Goal: Task Accomplishment & Management: Manage account settings

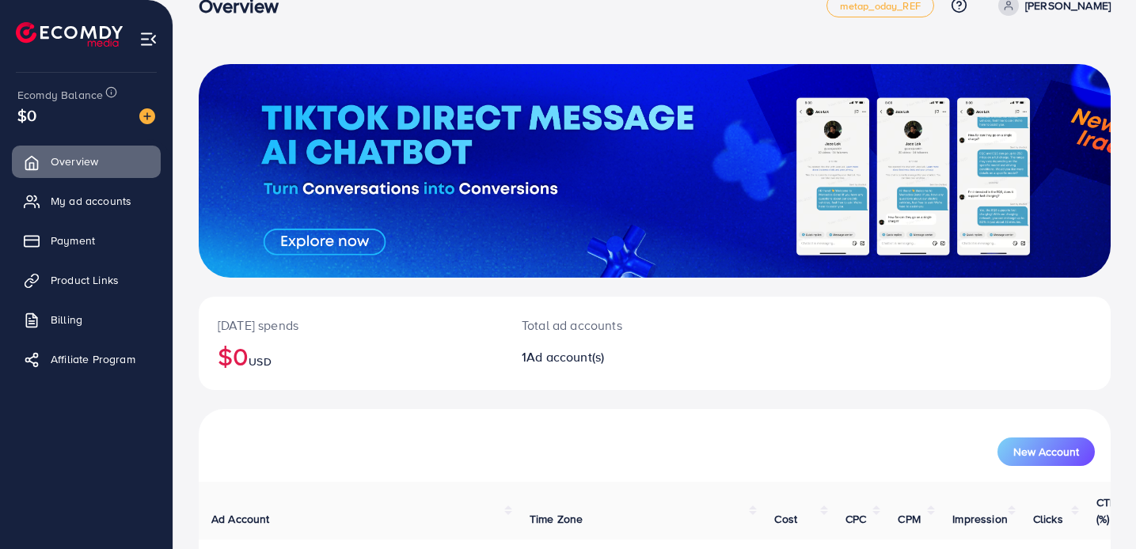
scroll to position [137, 0]
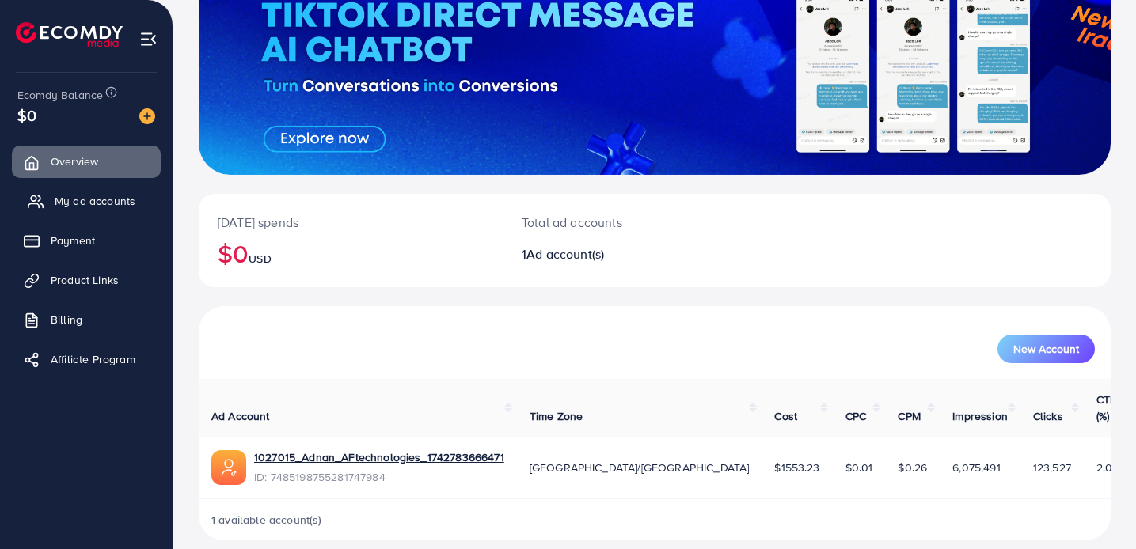
click at [122, 212] on link "My ad accounts" at bounding box center [86, 201] width 149 height 32
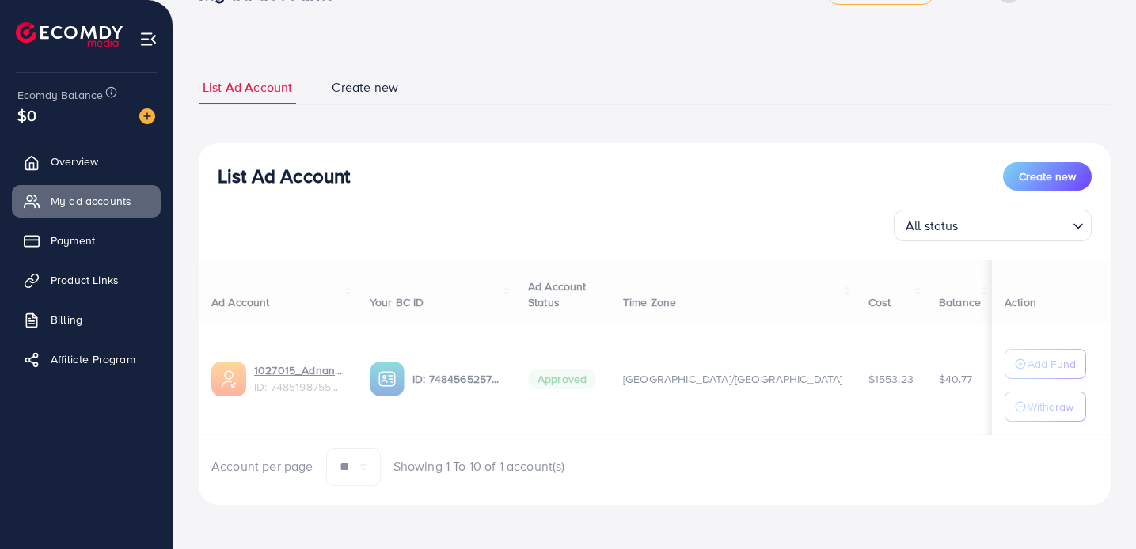
scroll to position [50, 0]
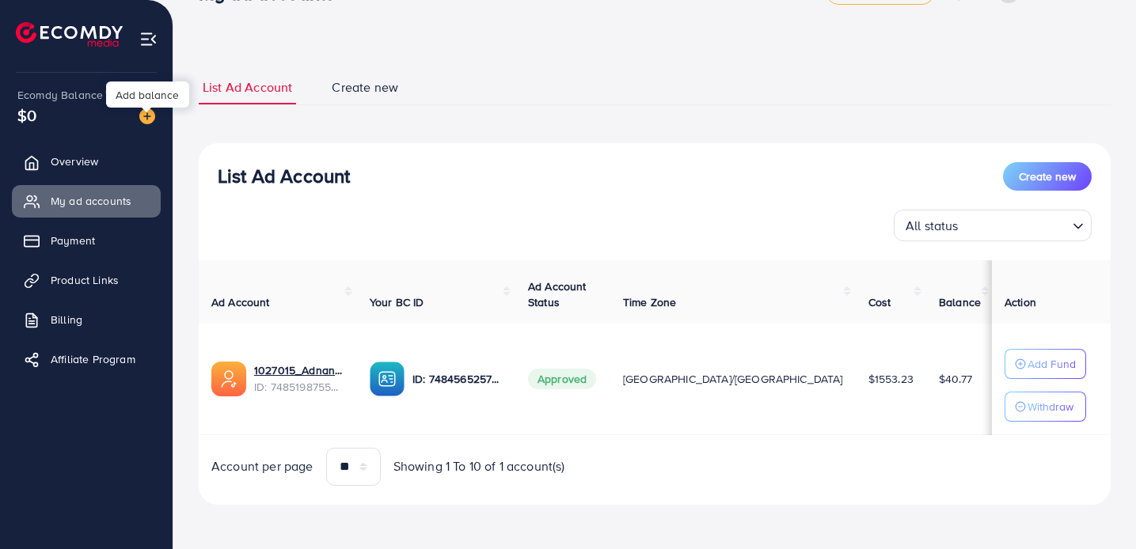
click at [147, 116] on img at bounding box center [147, 116] width 16 height 16
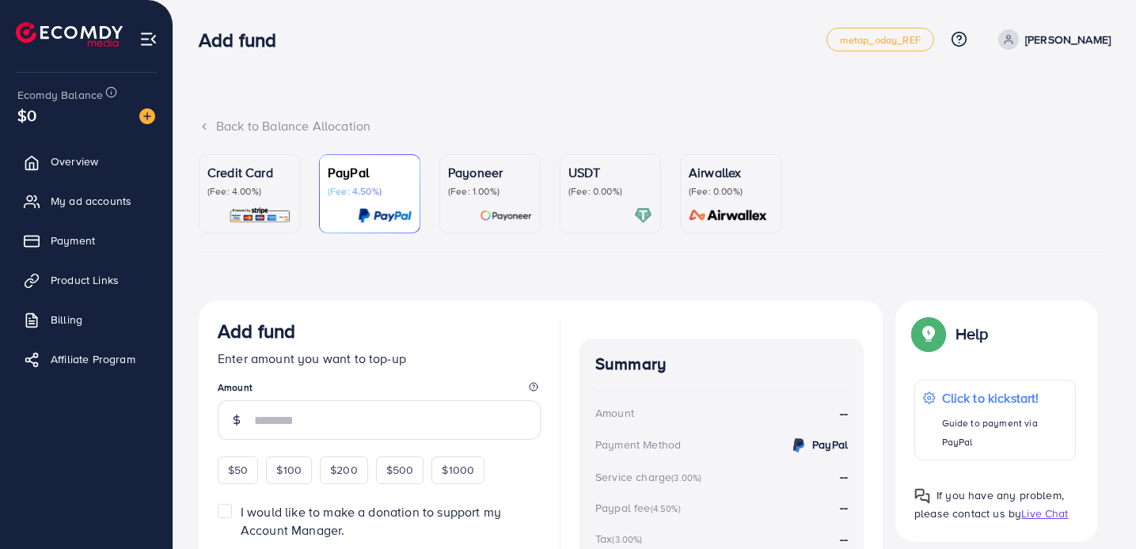
click at [239, 206] on div "Credit Card (Fee: 4.00%)" at bounding box center [249, 194] width 84 height 62
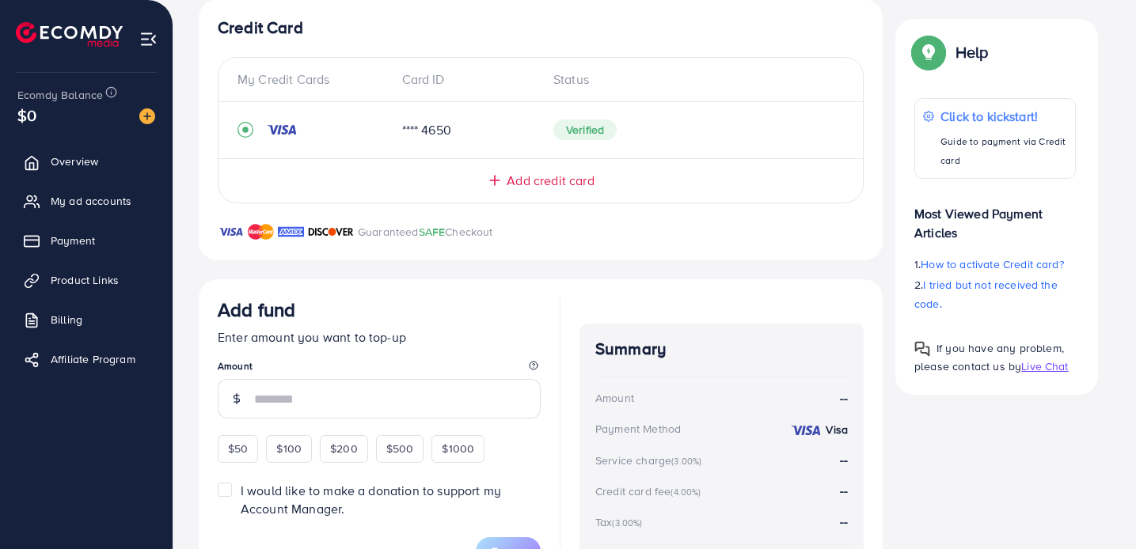
scroll to position [301, 0]
click at [272, 413] on input "number" at bounding box center [397, 400] width 287 height 40
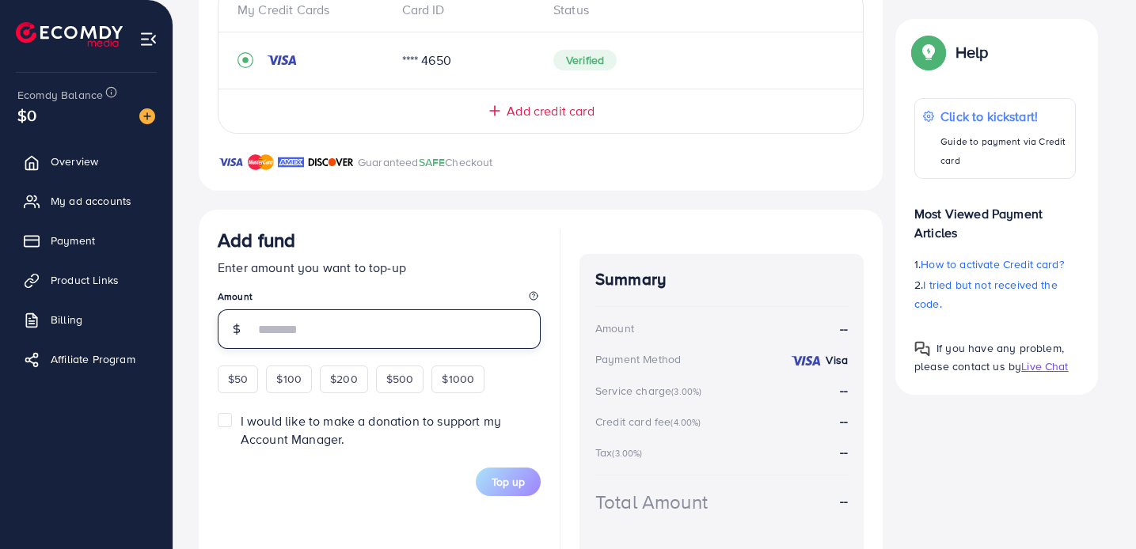
scroll to position [372, 0]
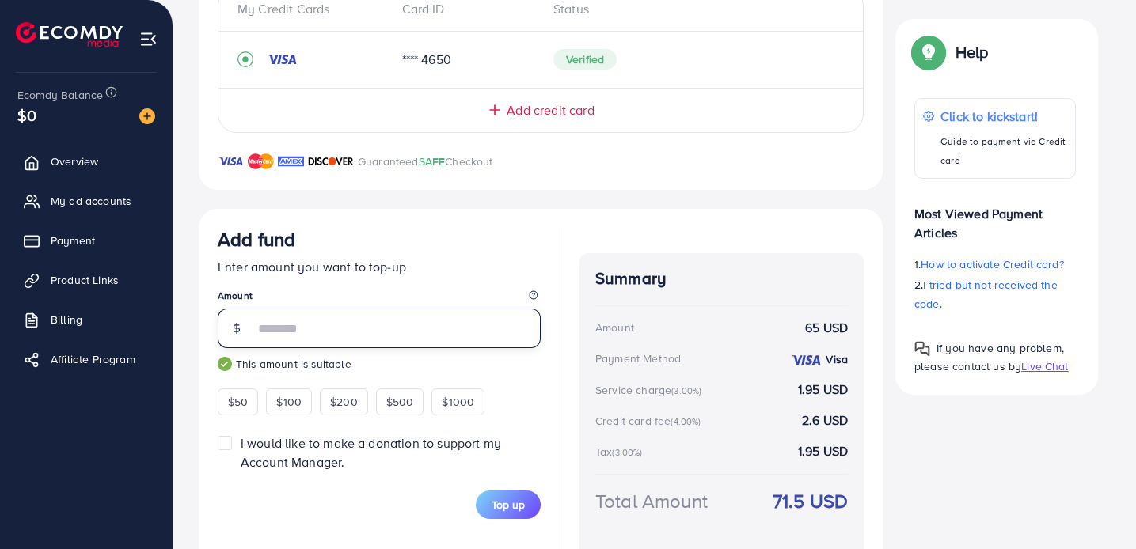
type input "*"
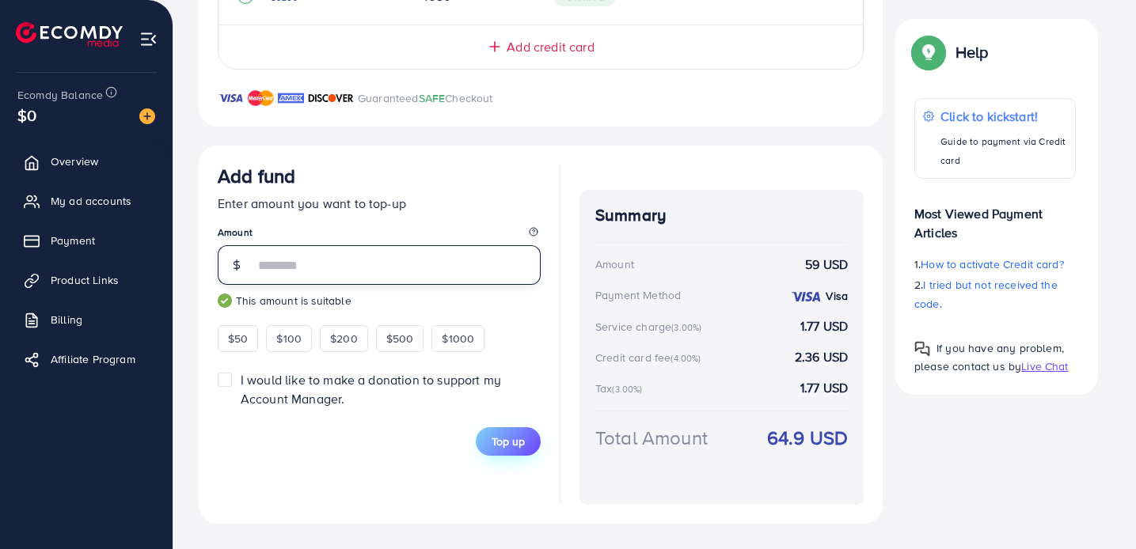
type input "**"
click at [500, 446] on span "Top up" at bounding box center [508, 442] width 33 height 16
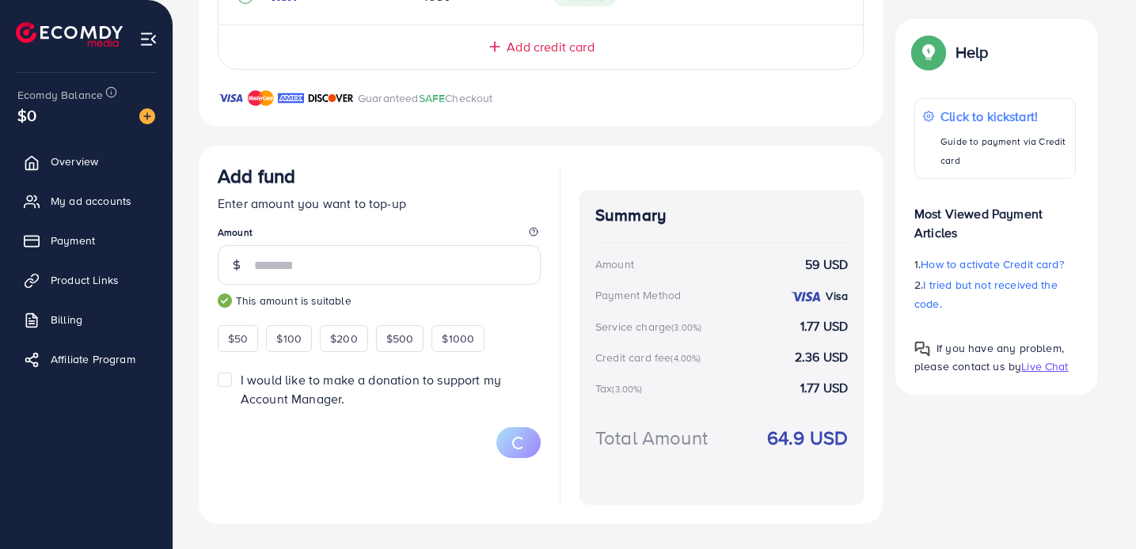
scroll to position [393, 0]
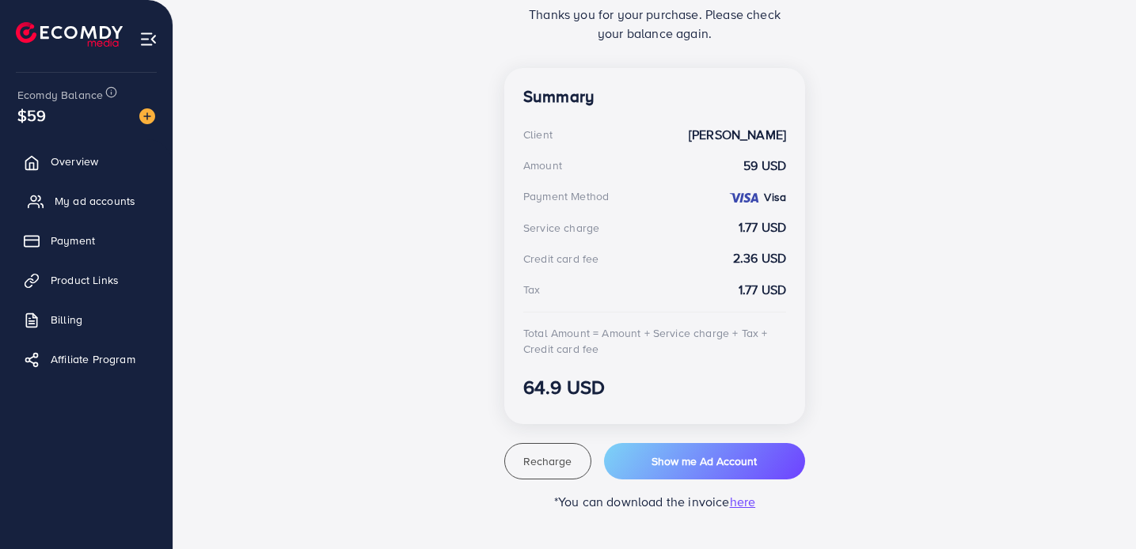
click at [89, 207] on span "My ad accounts" at bounding box center [95, 201] width 81 height 16
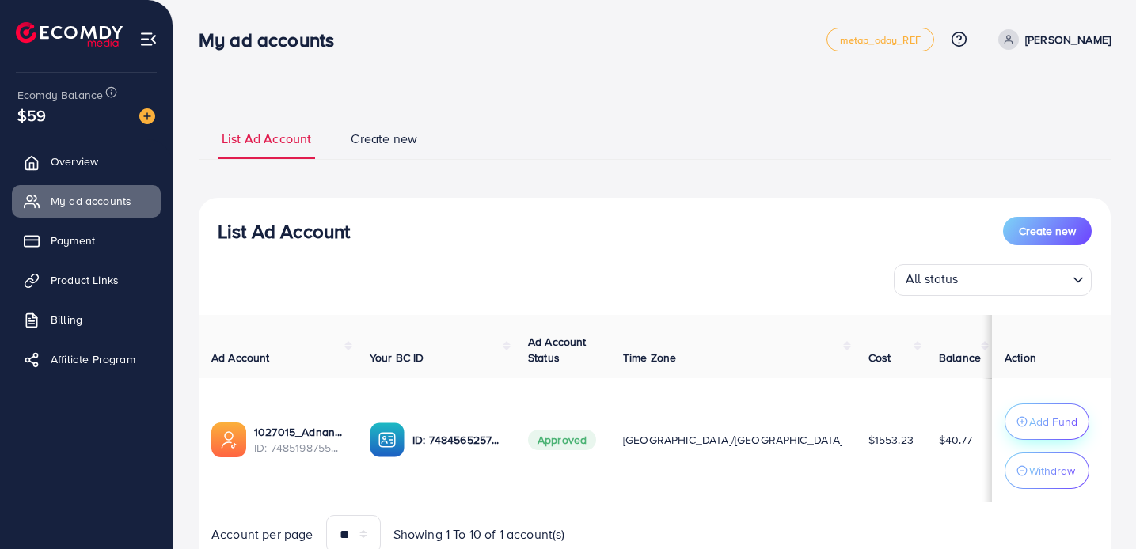
click at [1053, 410] on button "Add Fund" at bounding box center [1047, 422] width 85 height 36
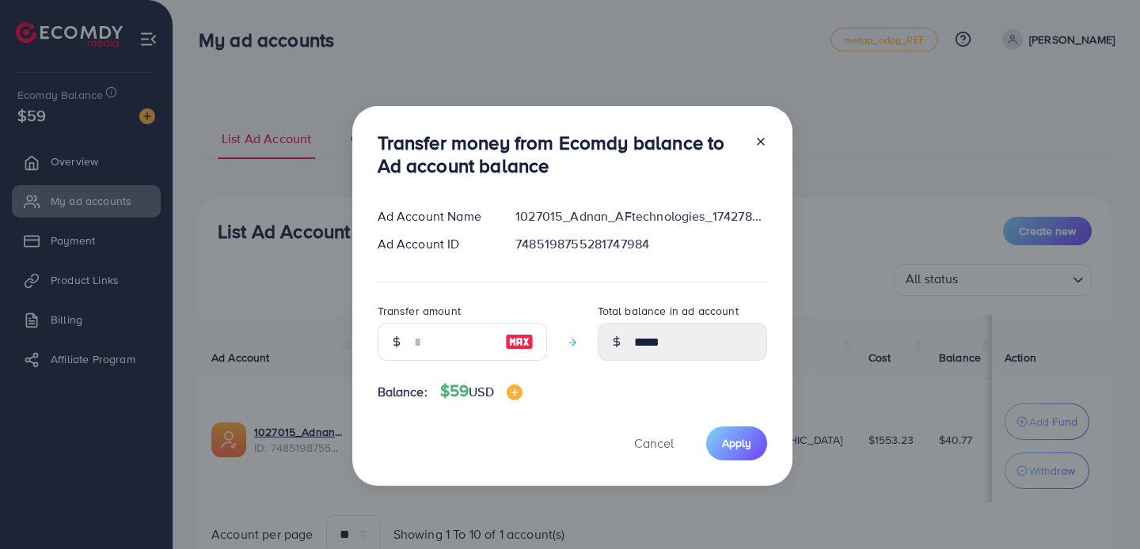
click at [516, 344] on img at bounding box center [519, 341] width 28 height 19
type input "**"
type input "*****"
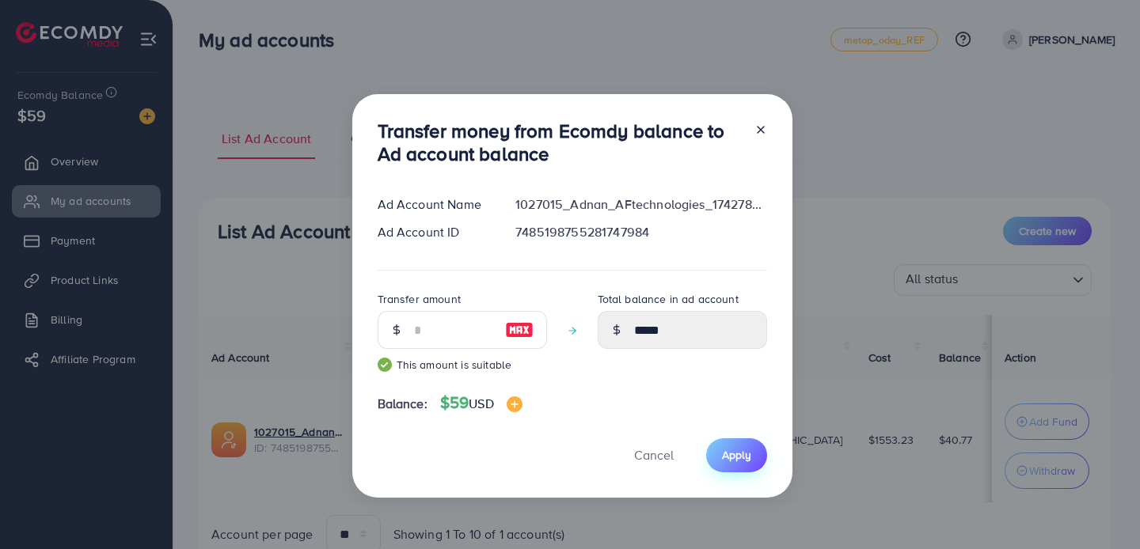
click at [731, 456] on span "Apply" at bounding box center [736, 455] width 29 height 16
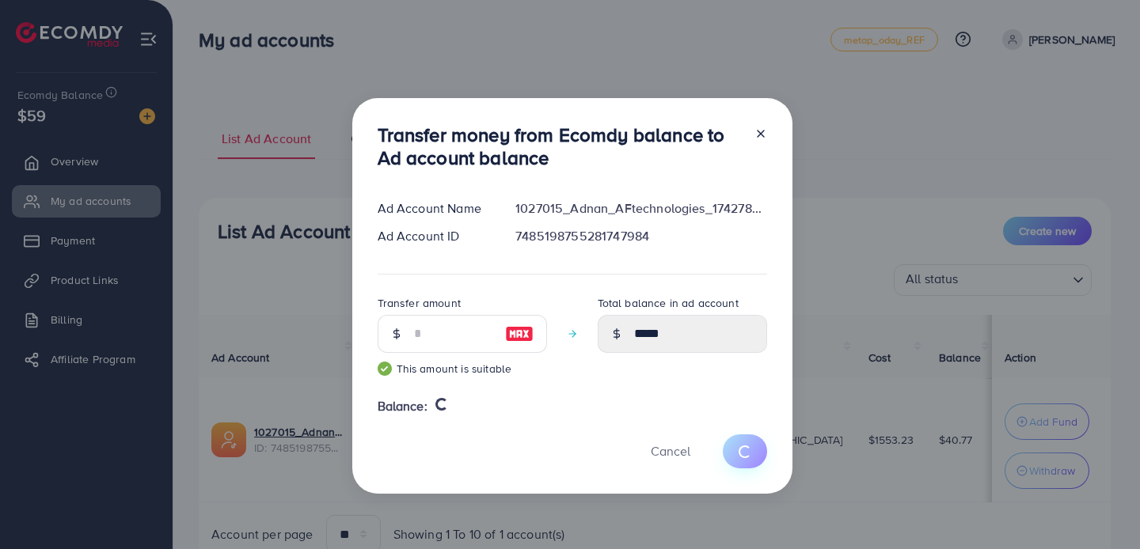
type input "*****"
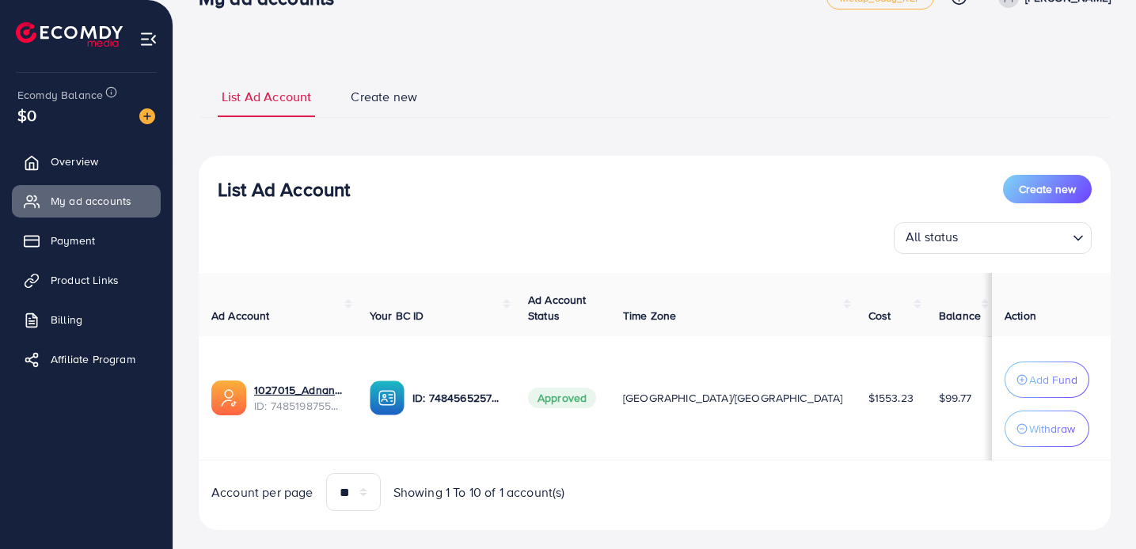
scroll to position [51, 0]
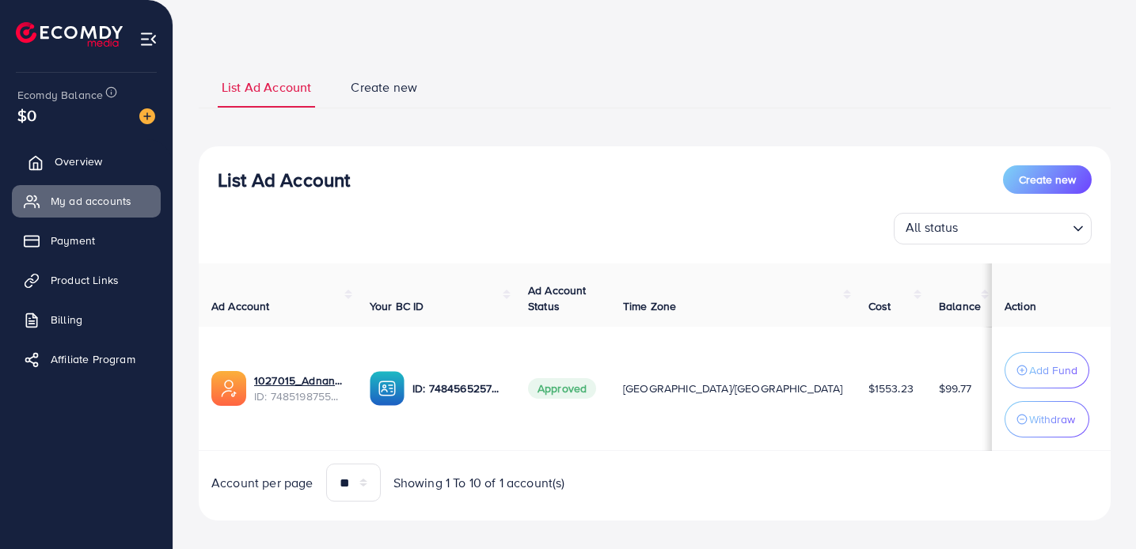
click at [109, 152] on link "Overview" at bounding box center [86, 162] width 149 height 32
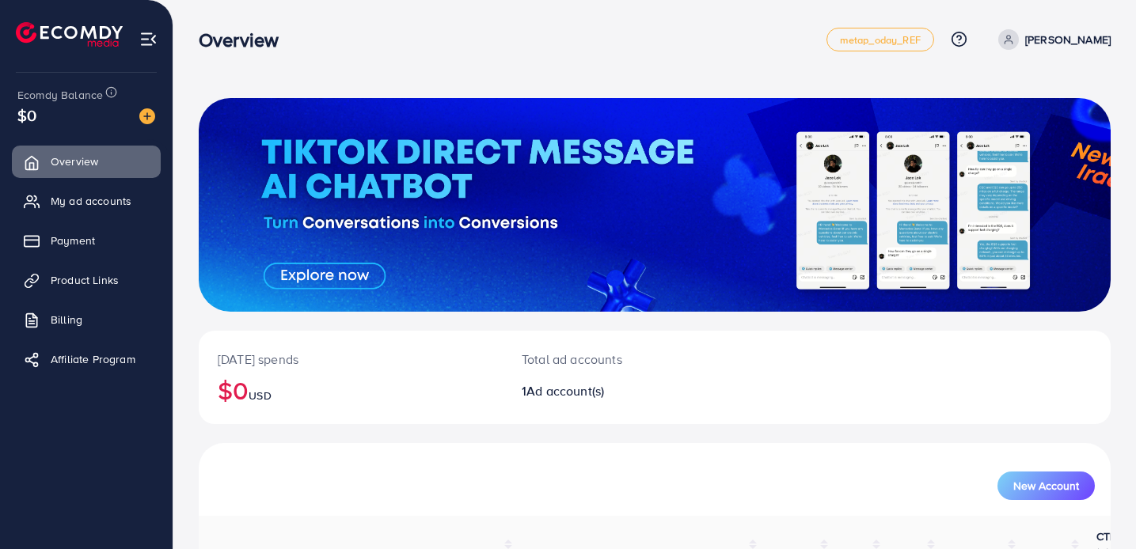
scroll to position [137, 0]
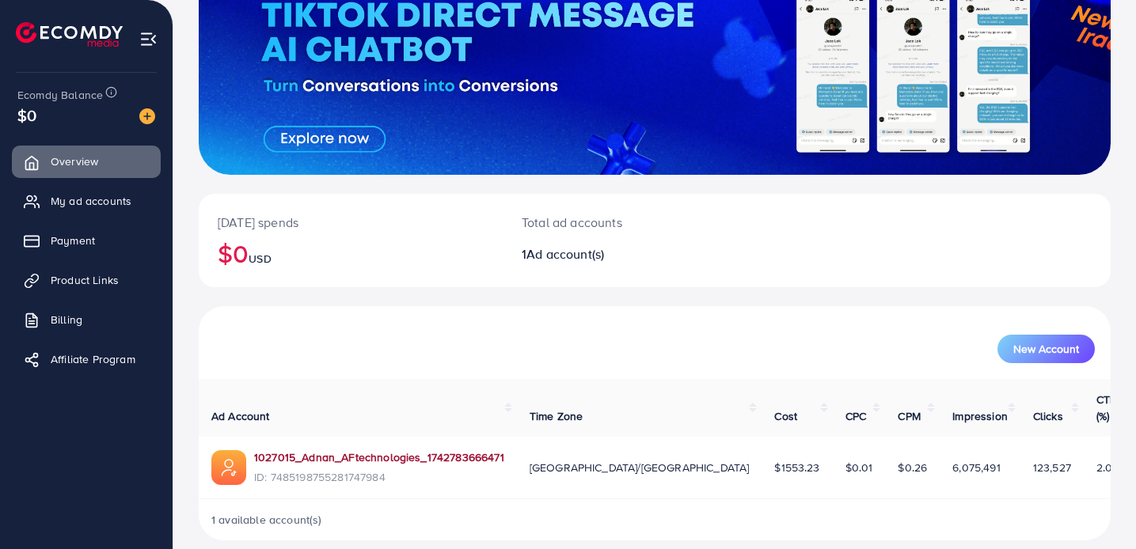
click at [345, 450] on link "1027015_Adnan_AFtechnologies_1742783666471" at bounding box center [379, 458] width 250 height 16
click at [1089, 404] on th "CTR (%)" at bounding box center [1108, 408] width 48 height 58
click at [1093, 400] on th "CTR (%)" at bounding box center [1108, 408] width 48 height 58
click at [1020, 398] on th "Clicks" at bounding box center [1051, 408] width 63 height 58
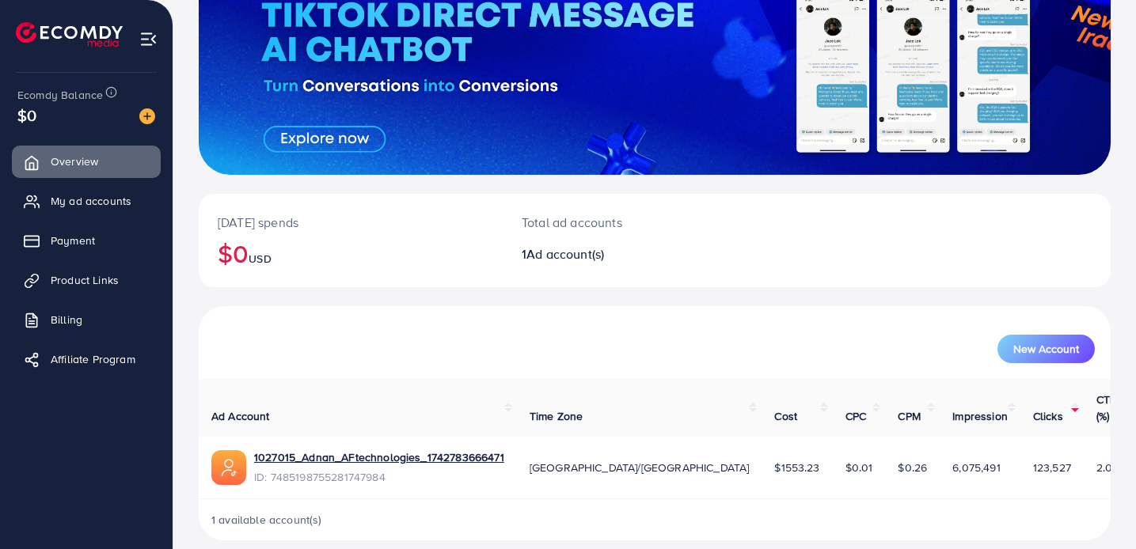
click at [952, 408] on span "Impression" at bounding box center [979, 416] width 55 height 16
click at [951, 400] on th "Impression" at bounding box center [980, 408] width 81 height 58
click at [66, 203] on span "My ad accounts" at bounding box center [95, 201] width 81 height 16
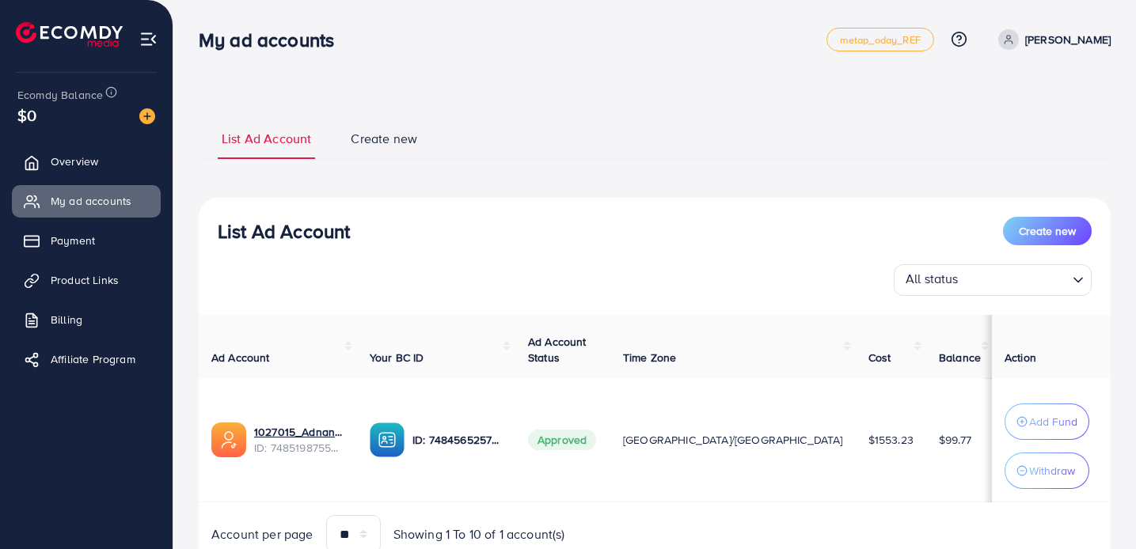
scroll to position [0, 42]
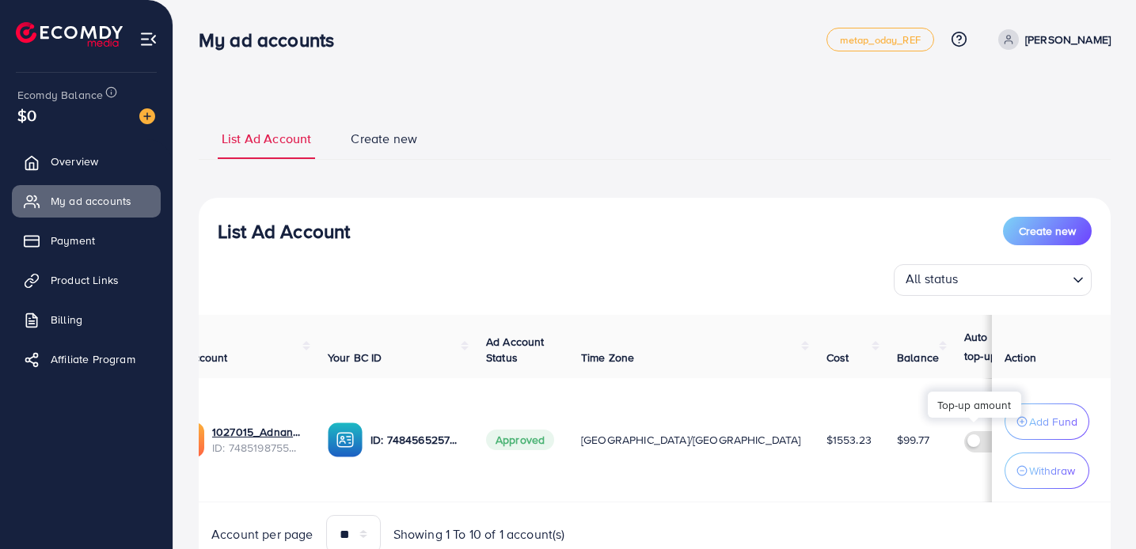
click at [1134, 428] on circle at bounding box center [1138, 428] width 9 height 9
click at [1048, 226] on span "Create new" at bounding box center [1047, 231] width 57 height 16
